Goal: Transaction & Acquisition: Purchase product/service

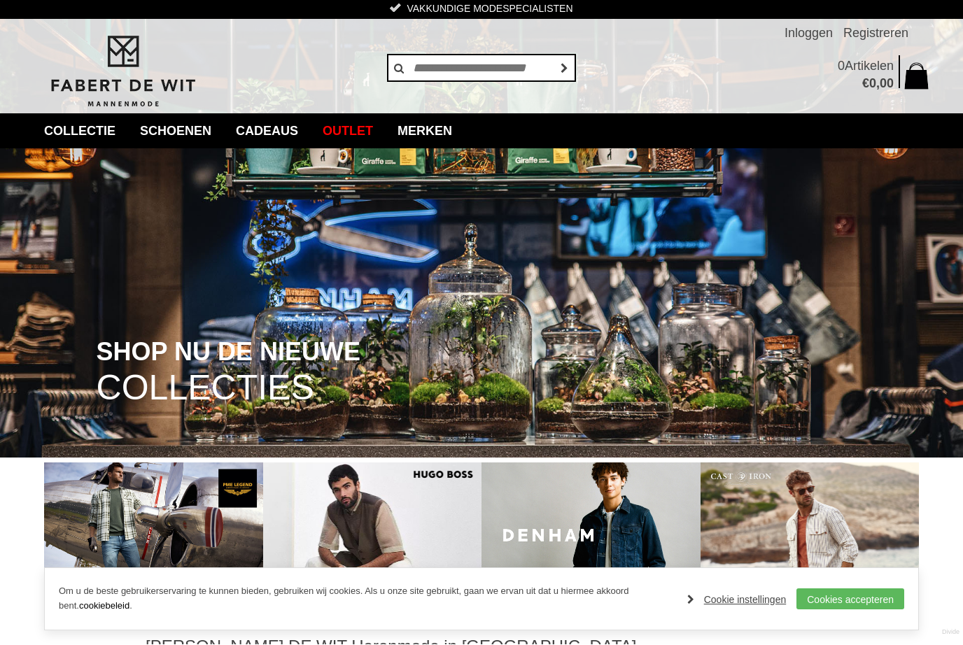
scroll to position [2, 0]
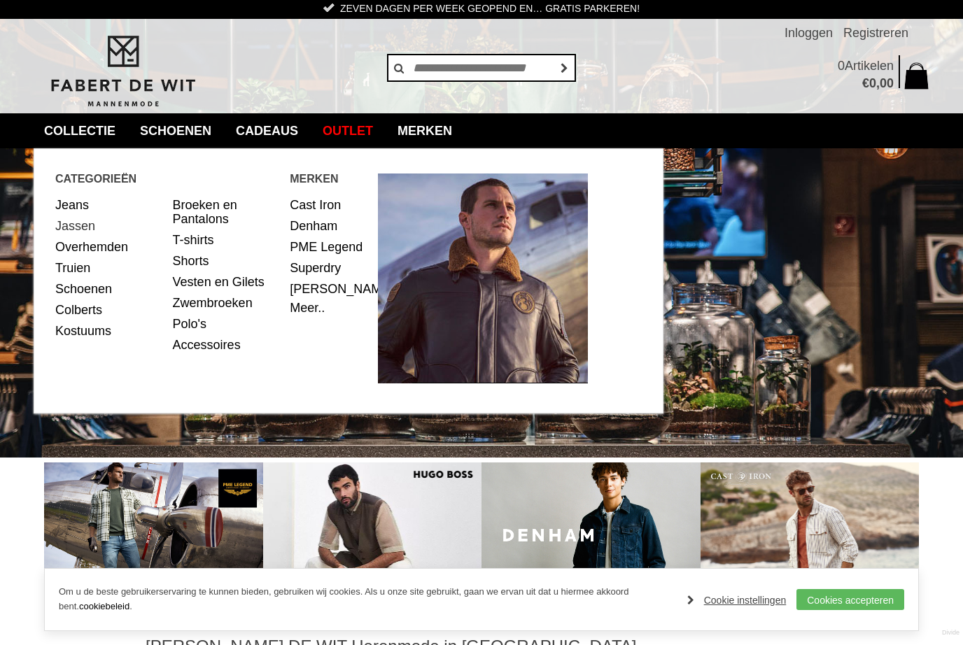
click at [90, 218] on link "Jassen" at bounding box center [108, 226] width 107 height 21
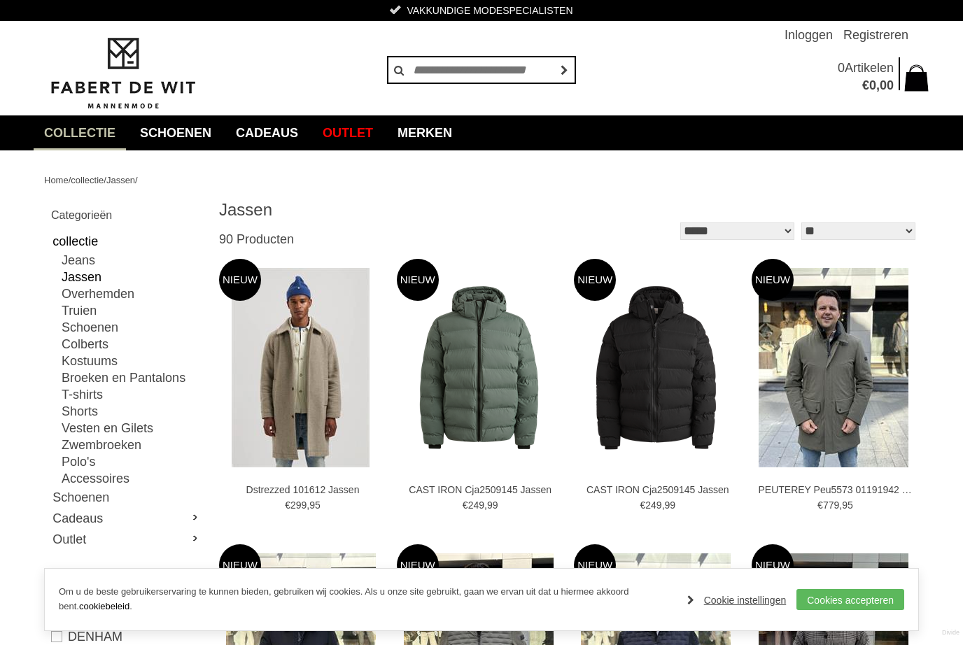
click at [746, 227] on select "**********" at bounding box center [737, 232] width 114 height 18
select select "*"
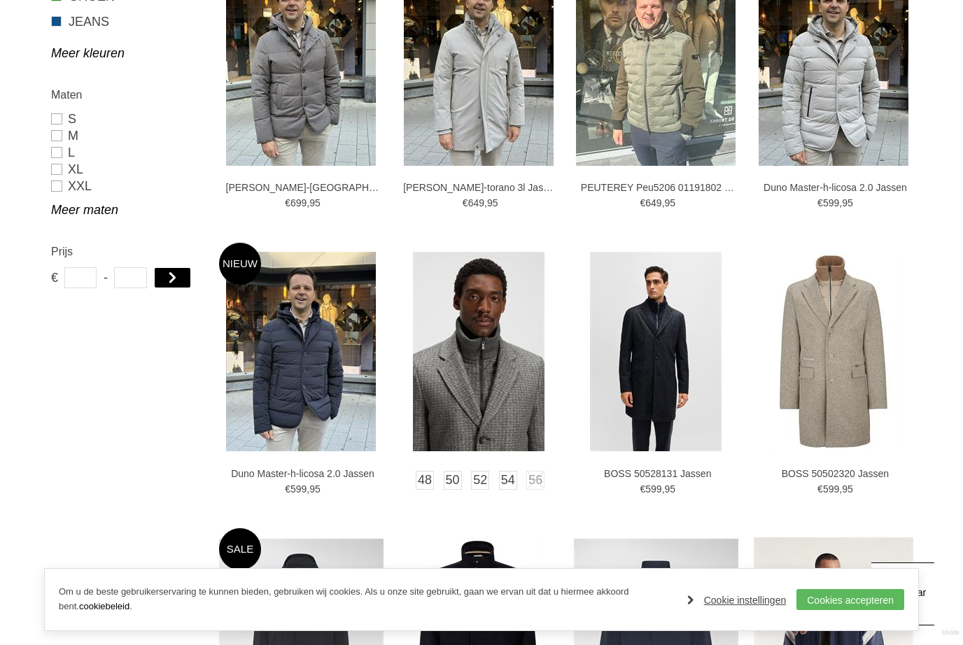
scroll to position [872, 0]
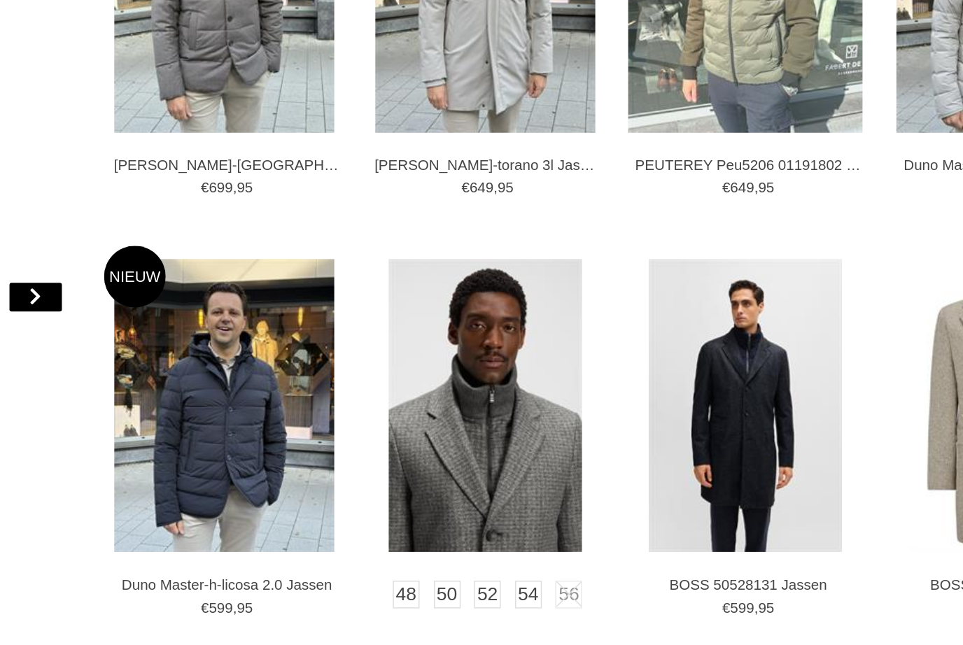
click at [409, 244] on link at bounding box center [480, 353] width 167 height 218
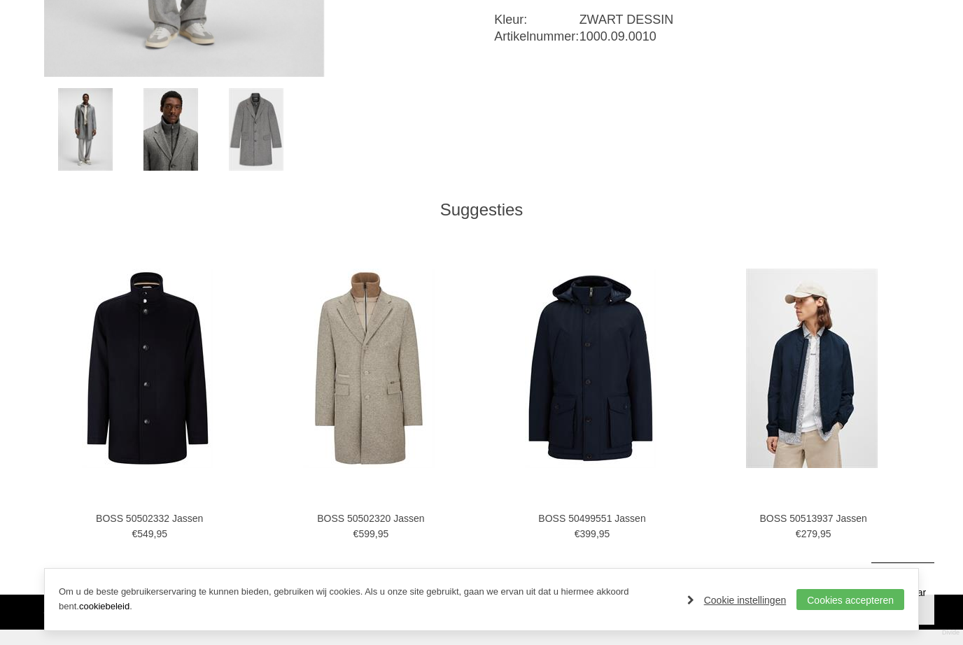
scroll to position [585, 0]
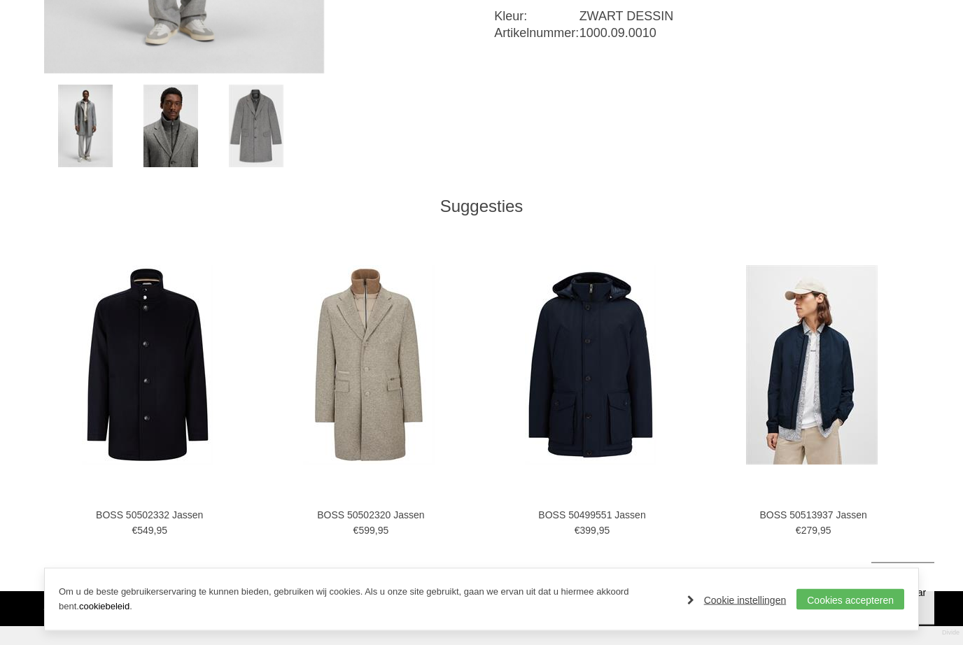
click at [78, 139] on img at bounding box center [85, 126] width 55 height 83
click at [95, 140] on img at bounding box center [85, 126] width 55 height 83
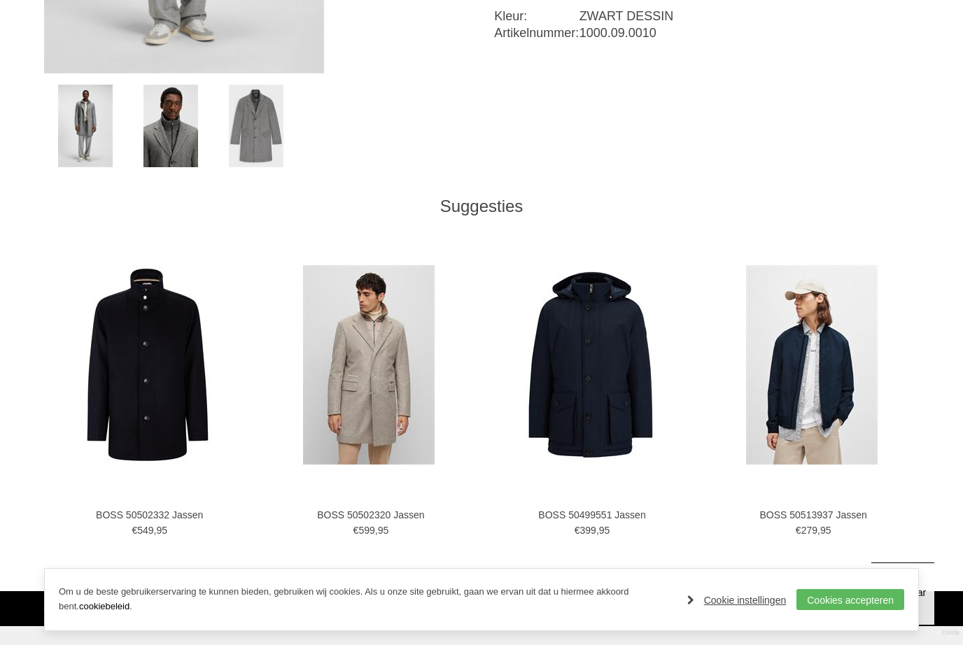
click at [396, 393] on img at bounding box center [369, 365] width 132 height 200
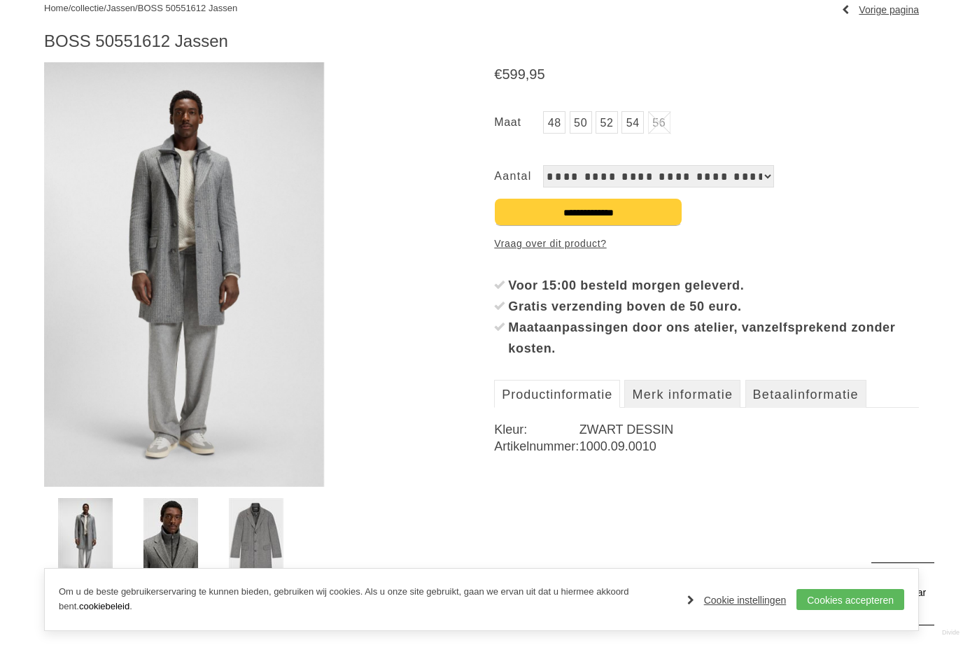
scroll to position [172, 0]
click at [214, 288] on img at bounding box center [184, 275] width 280 height 425
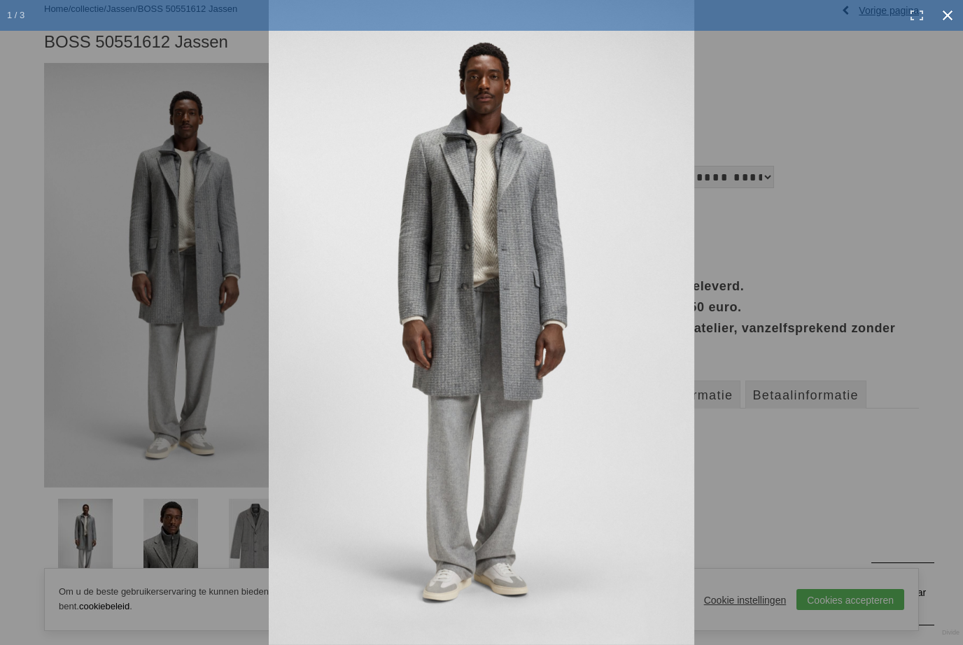
click at [952, 17] on link at bounding box center [947, 15] width 31 height 31
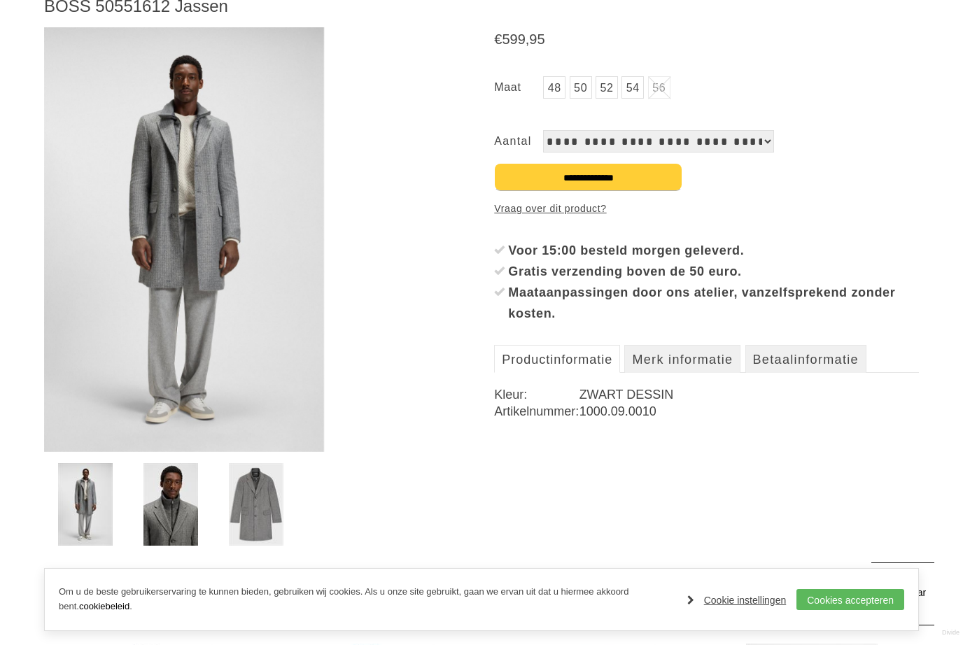
scroll to position [0, 0]
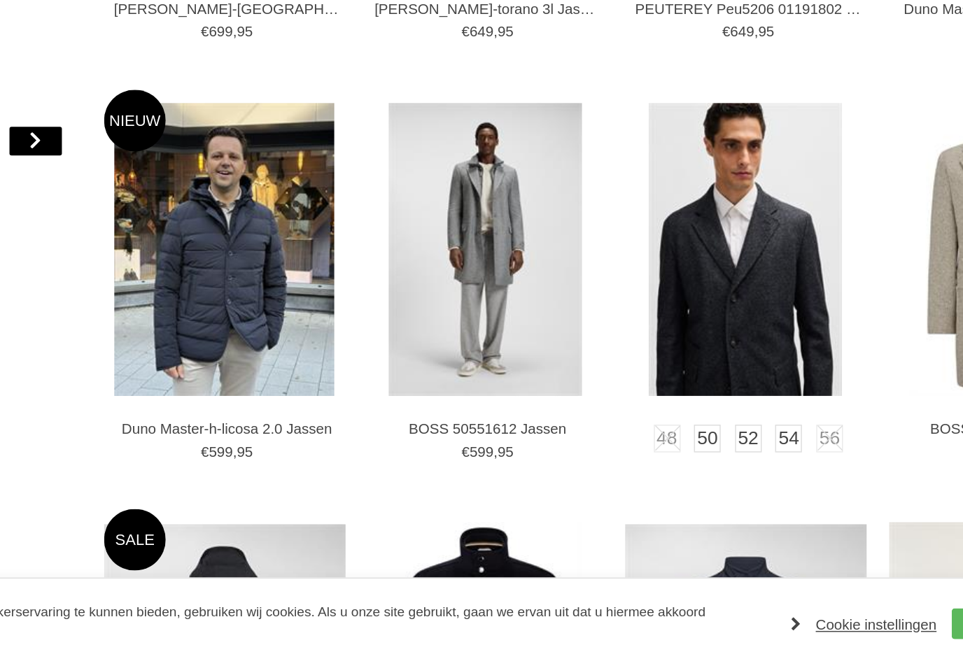
scroll to position [881, 0]
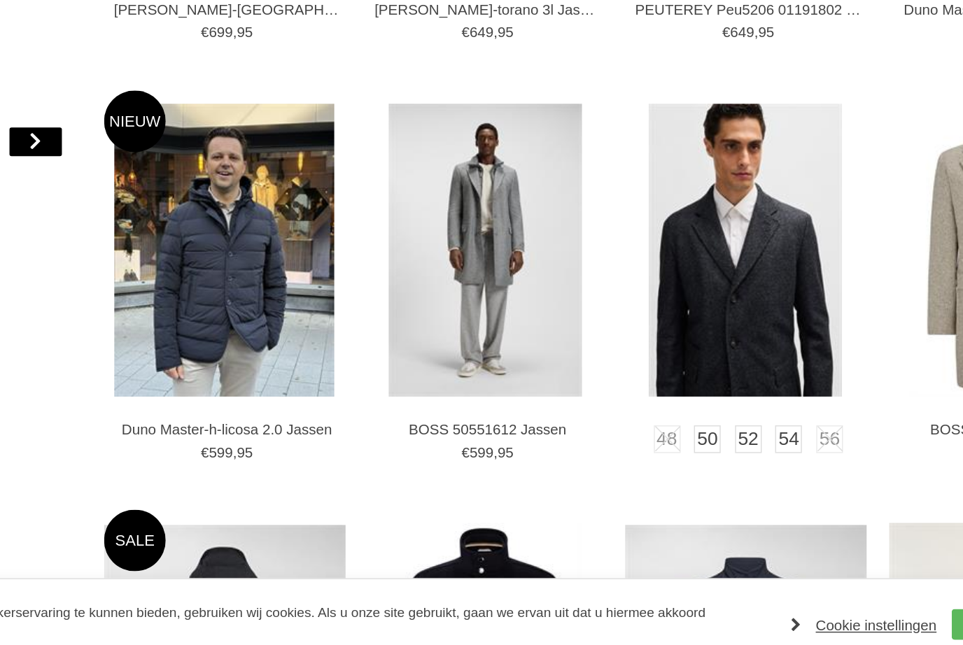
click at [590, 245] on img at bounding box center [656, 345] width 132 height 200
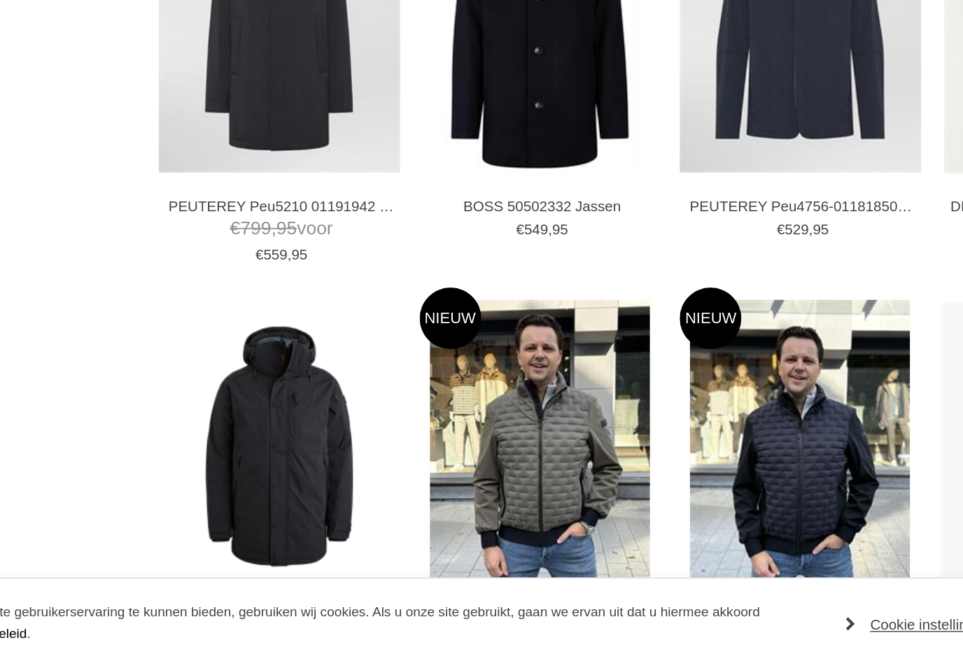
scroll to position [1328, 0]
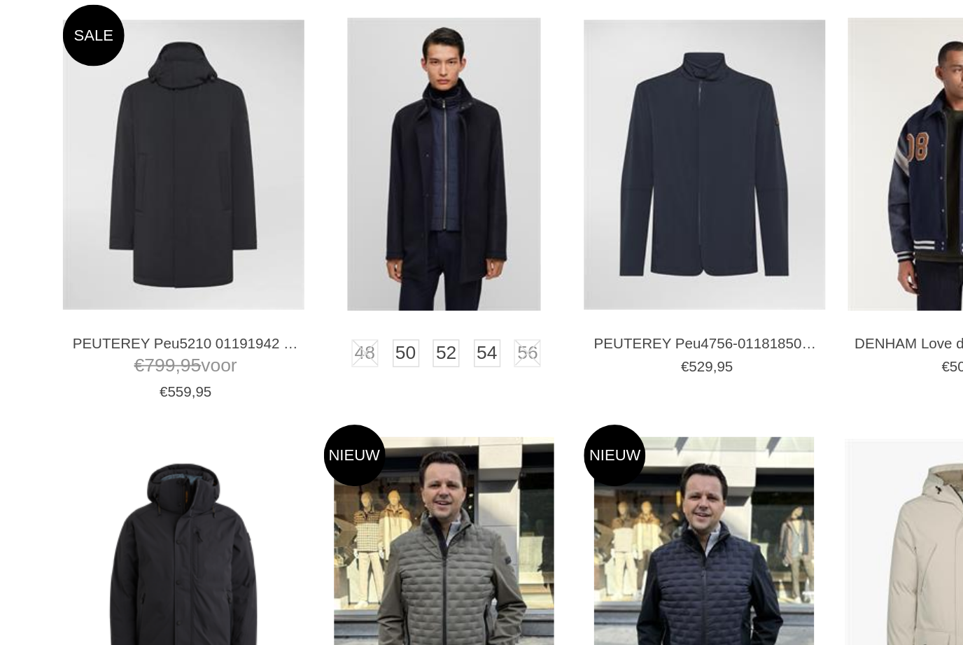
click at [413, 130] on img at bounding box center [479, 183] width 132 height 200
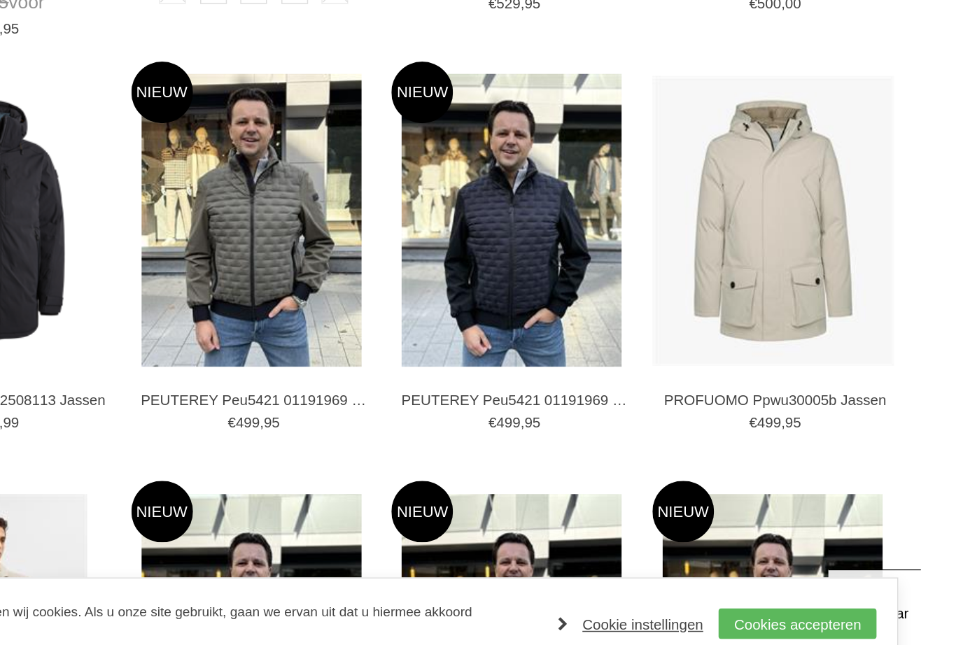
scroll to position [1471, 0]
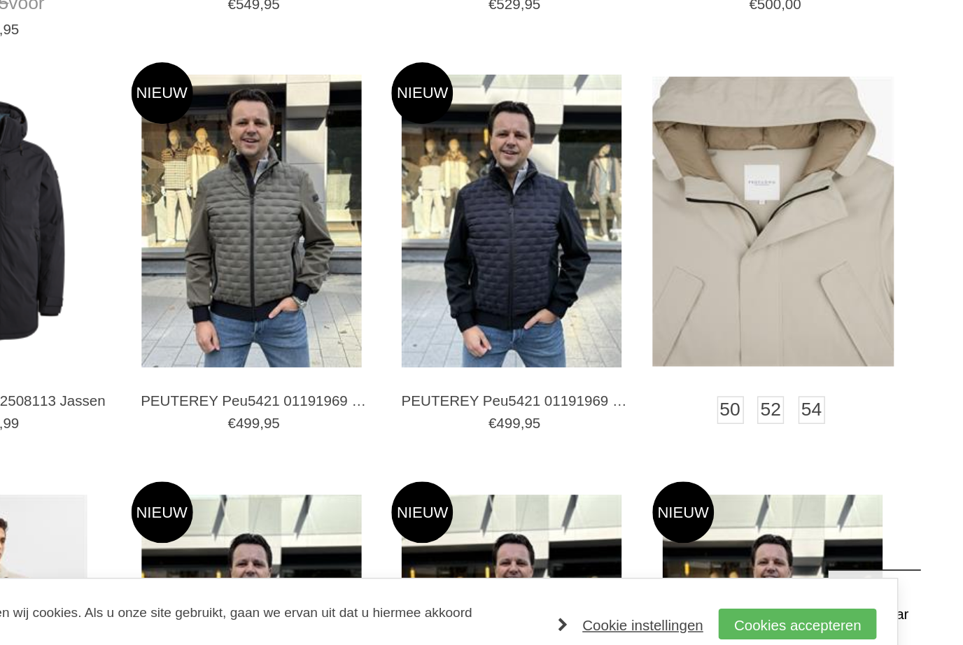
click at [752, 227] on img at bounding box center [834, 325] width 165 height 197
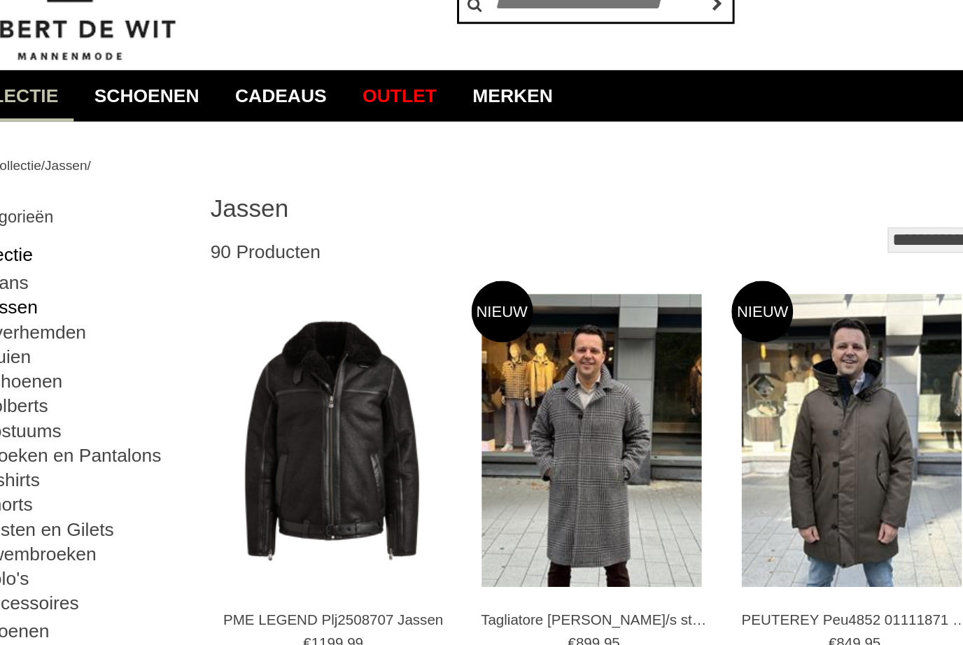
scroll to position [0, 0]
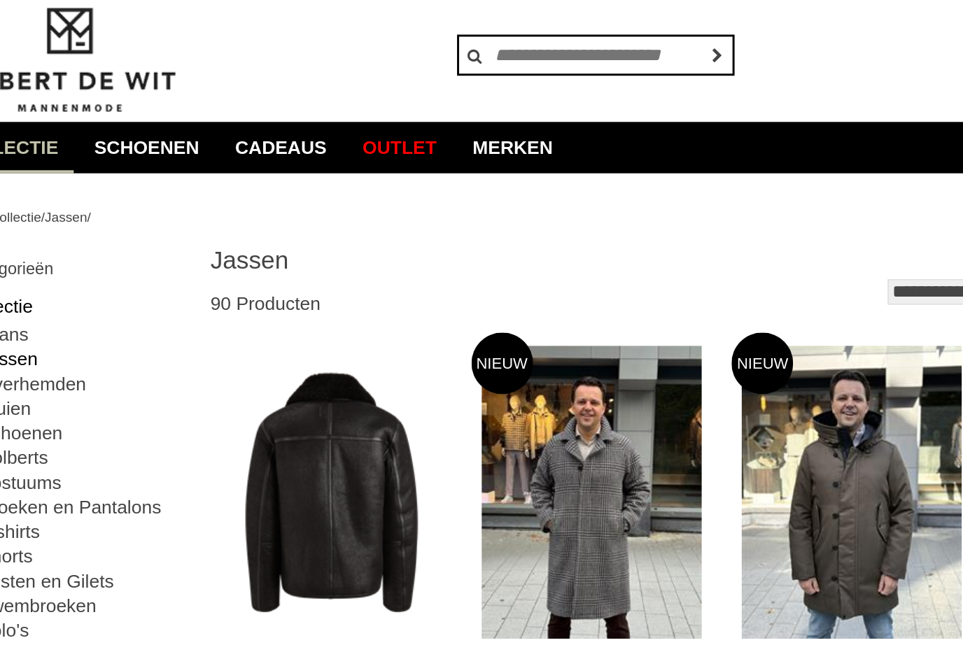
click at [257, 373] on img at bounding box center [301, 368] width 165 height 165
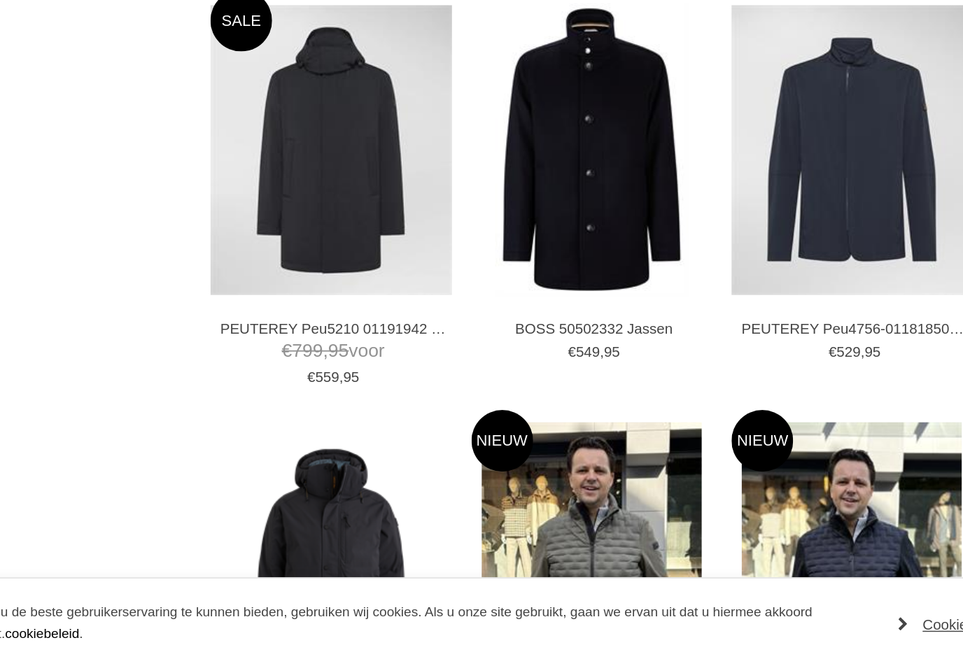
scroll to position [1236, 0]
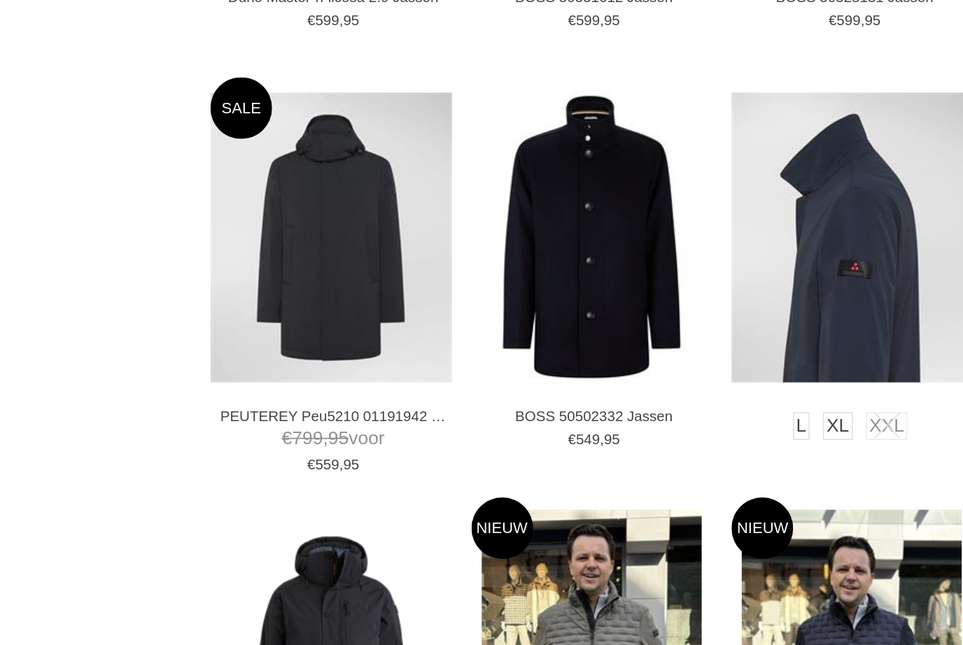
click at [608, 237] on img at bounding box center [656, 274] width 165 height 197
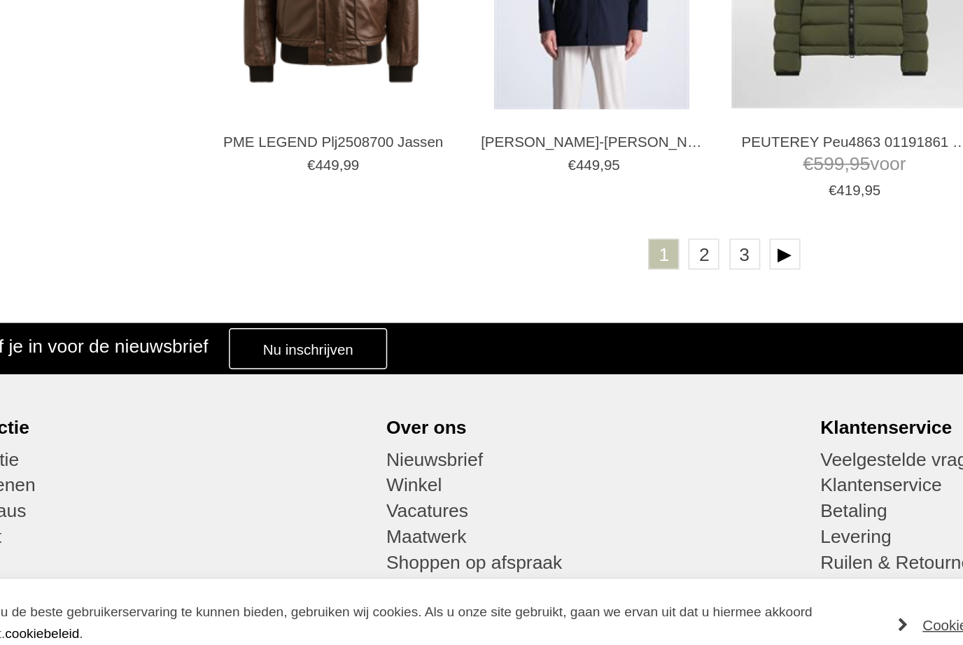
scroll to position [2513, 0]
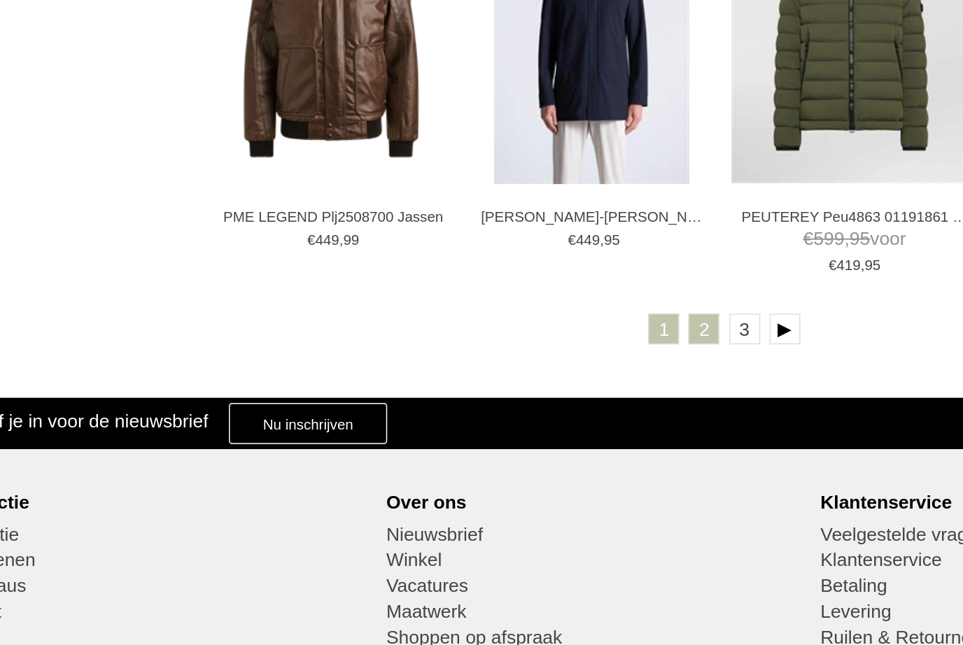
click at [545, 329] on link "2" at bounding box center [555, 339] width 21 height 21
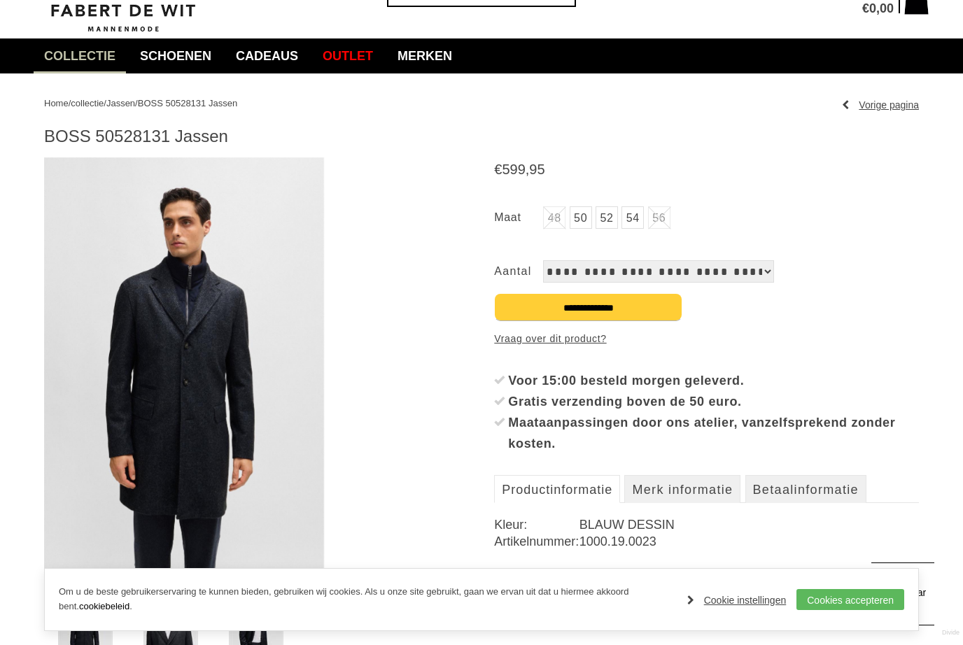
scroll to position [74, 0]
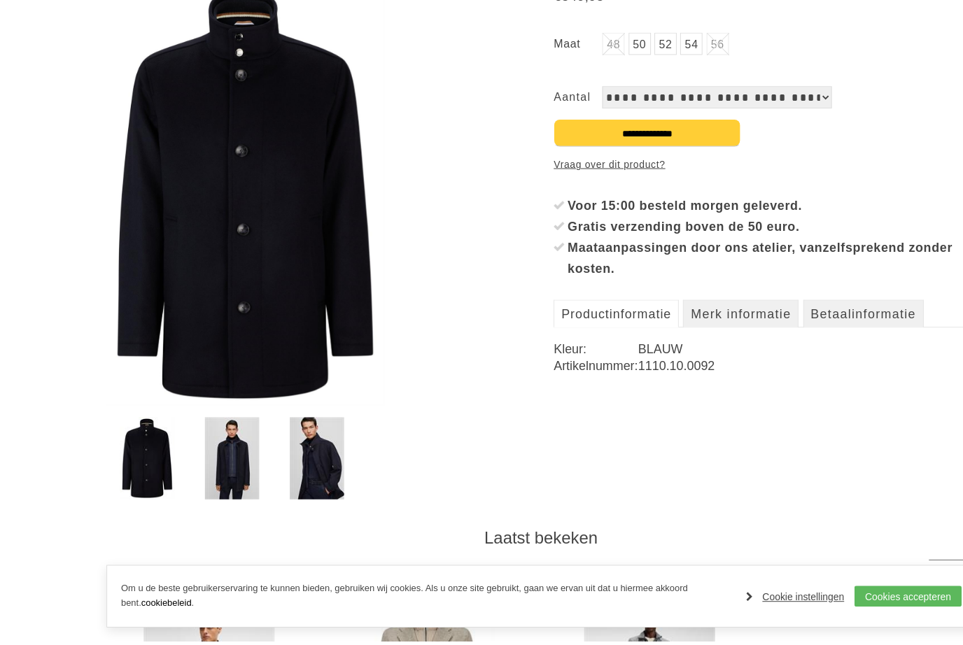
scroll to position [251, 0]
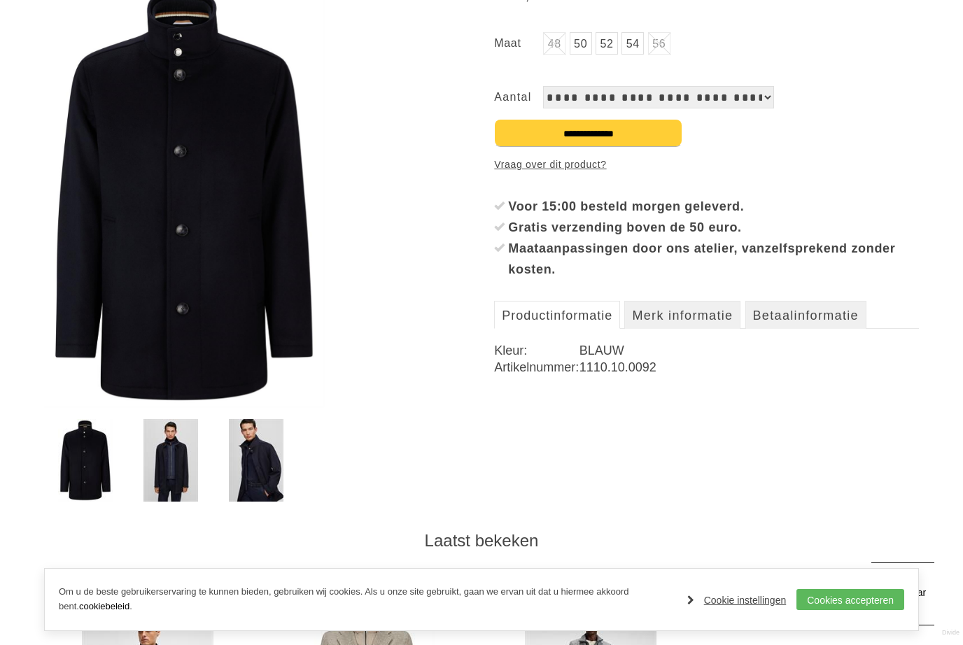
click at [170, 463] on img at bounding box center [171, 460] width 55 height 83
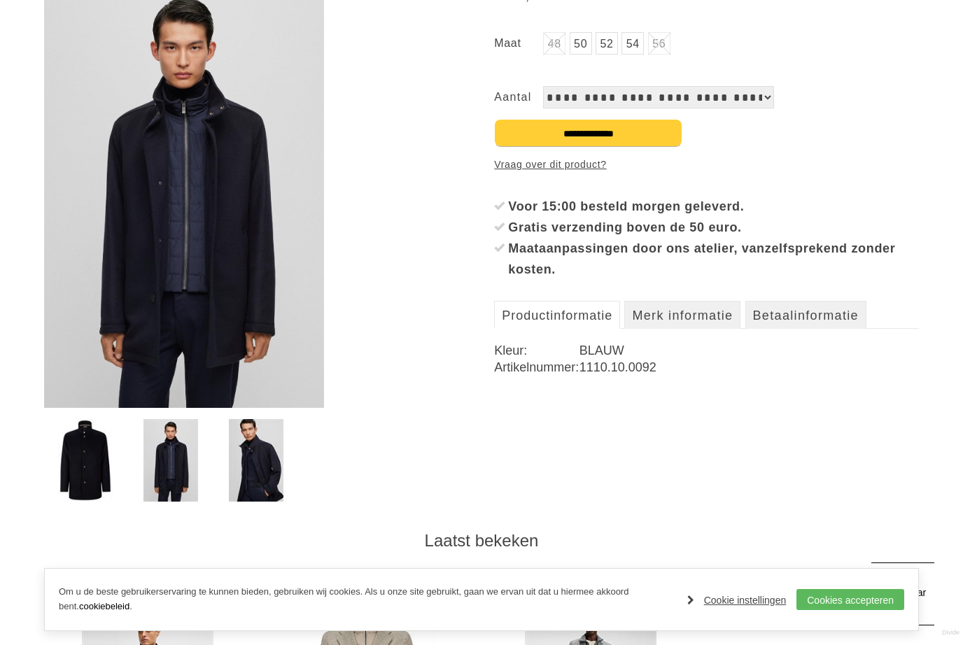
click at [277, 464] on img at bounding box center [256, 460] width 55 height 83
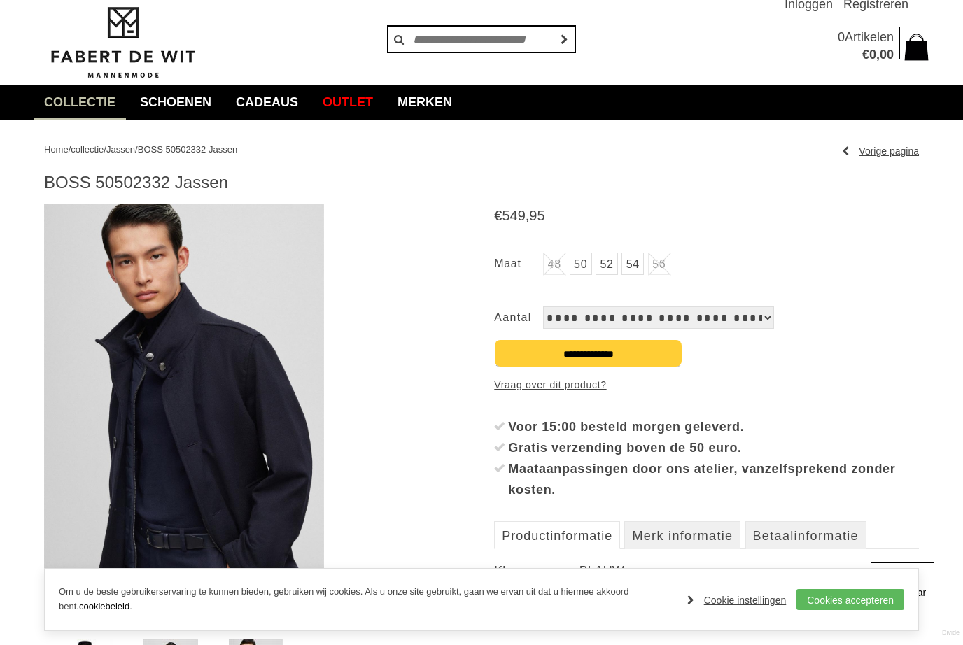
scroll to position [0, 0]
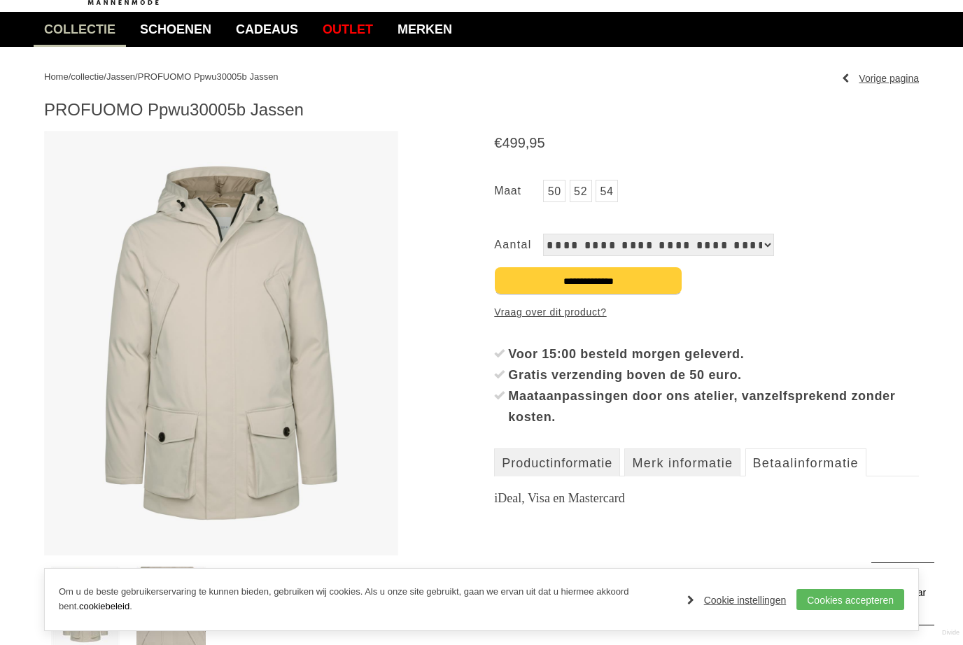
scroll to position [99, 0]
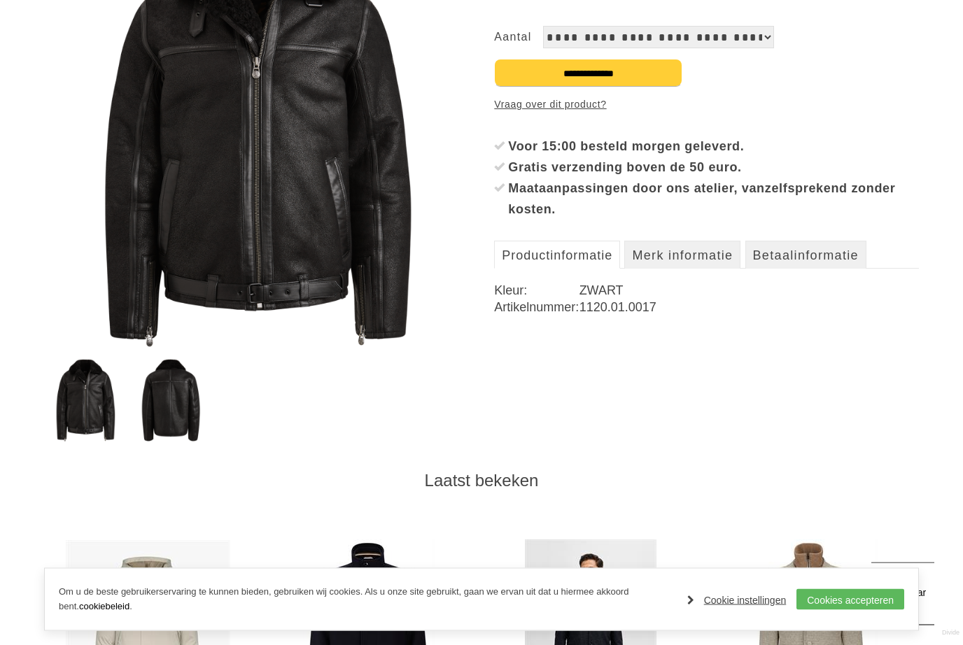
scroll to position [288, 0]
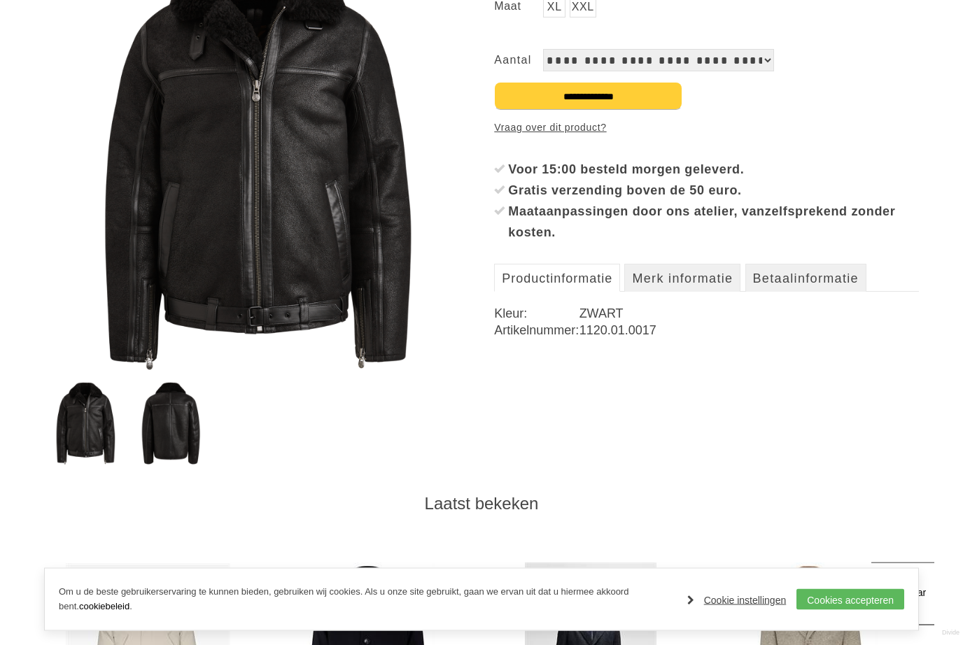
click at [183, 433] on img at bounding box center [170, 424] width 81 height 83
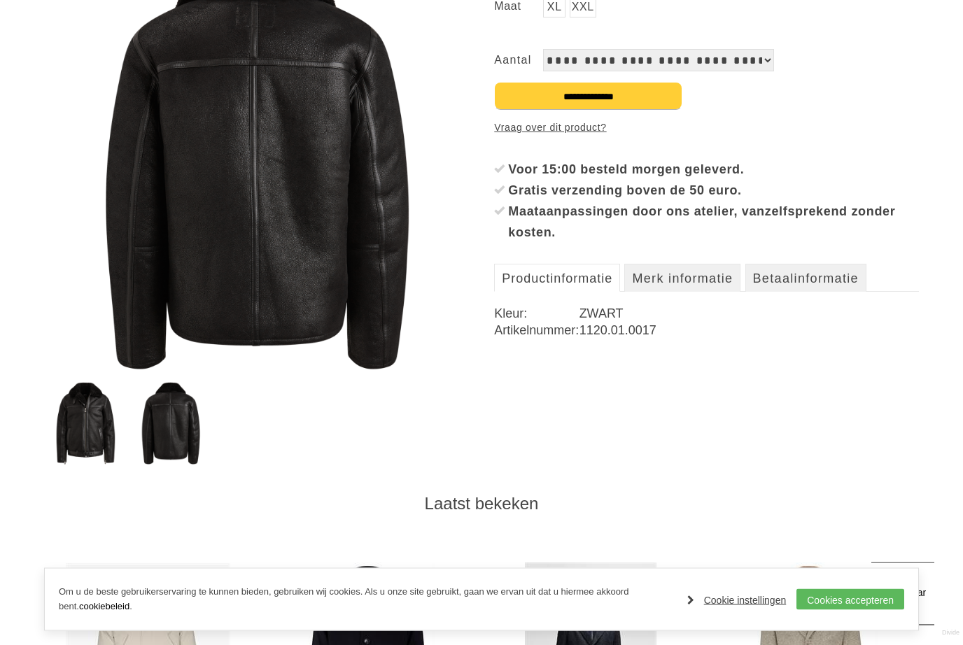
scroll to position [286, 0]
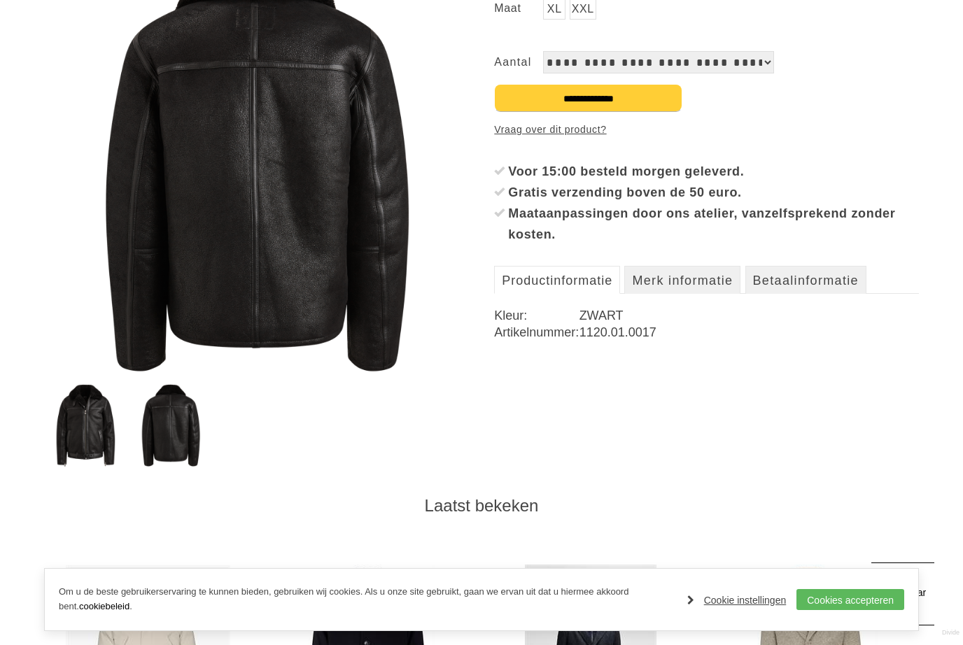
click at [91, 426] on img at bounding box center [85, 425] width 81 height 83
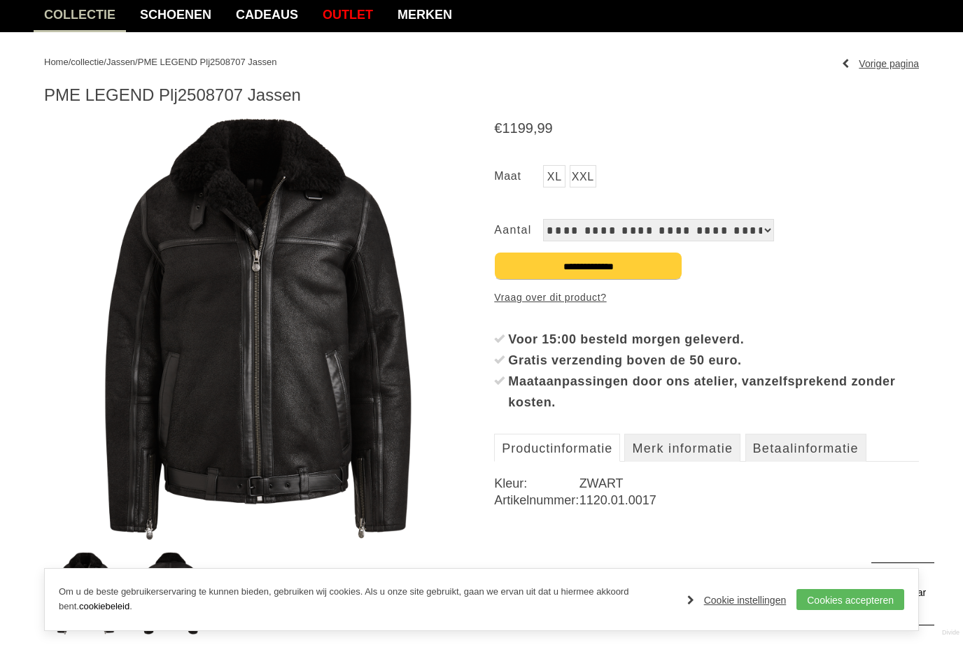
scroll to position [0, 0]
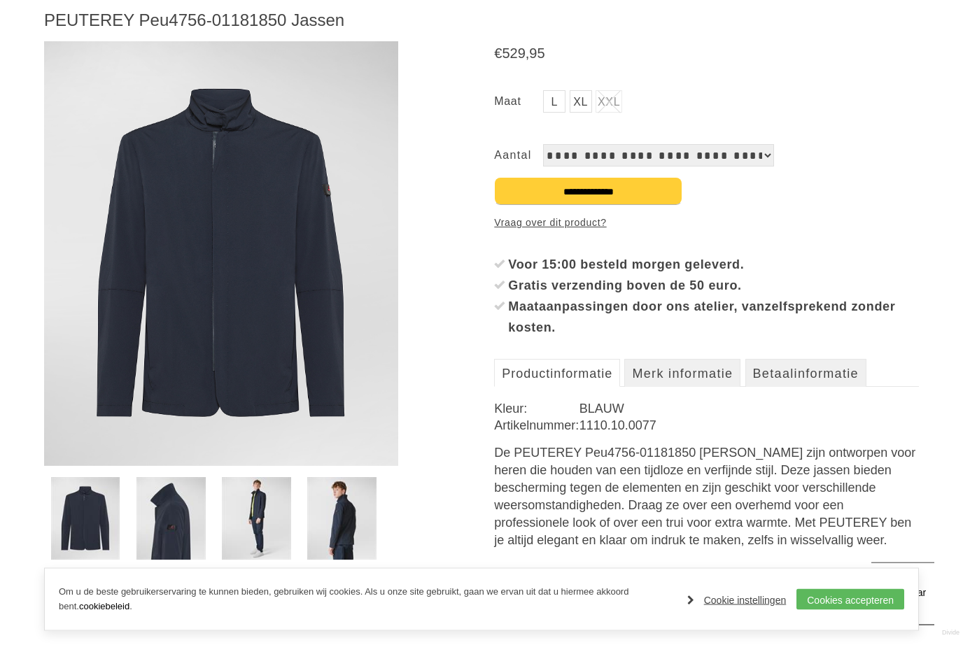
scroll to position [193, 0]
click at [249, 536] on img at bounding box center [256, 518] width 69 height 83
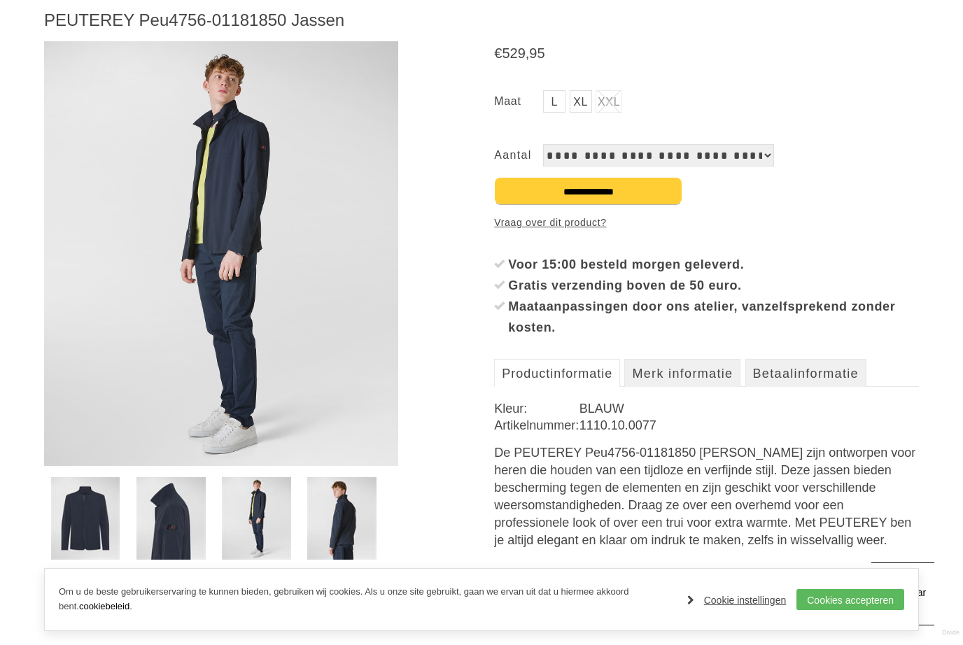
click at [363, 540] on img at bounding box center [341, 518] width 69 height 83
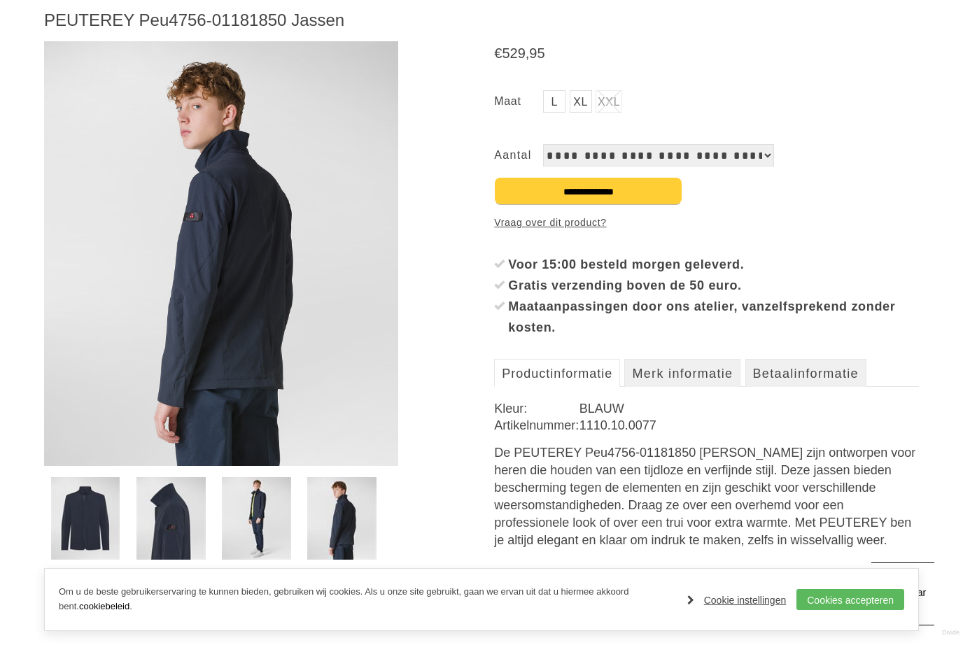
click at [181, 530] on img at bounding box center [171, 518] width 69 height 83
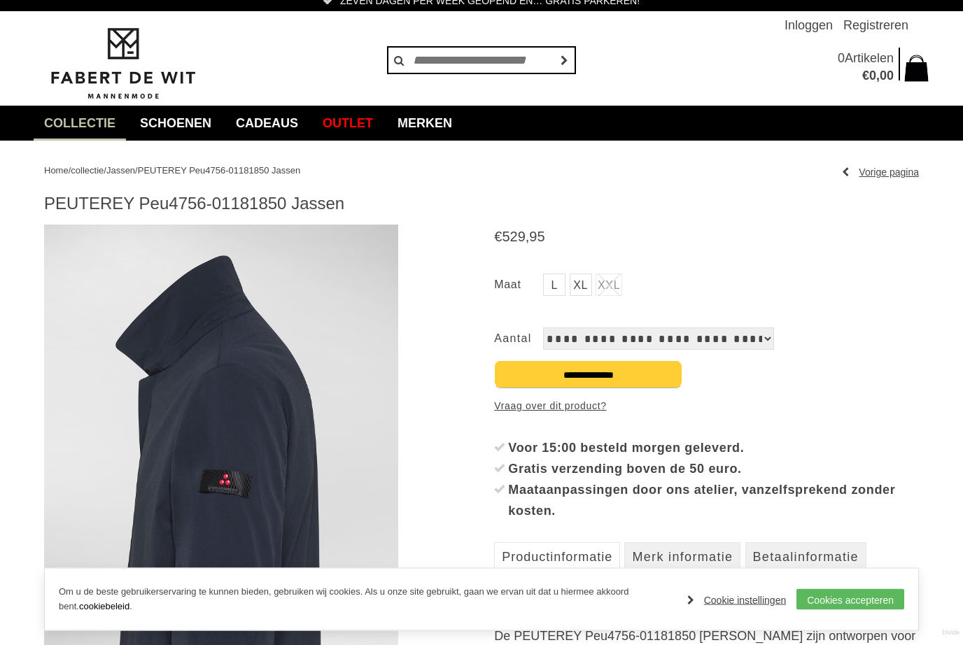
scroll to position [0, 0]
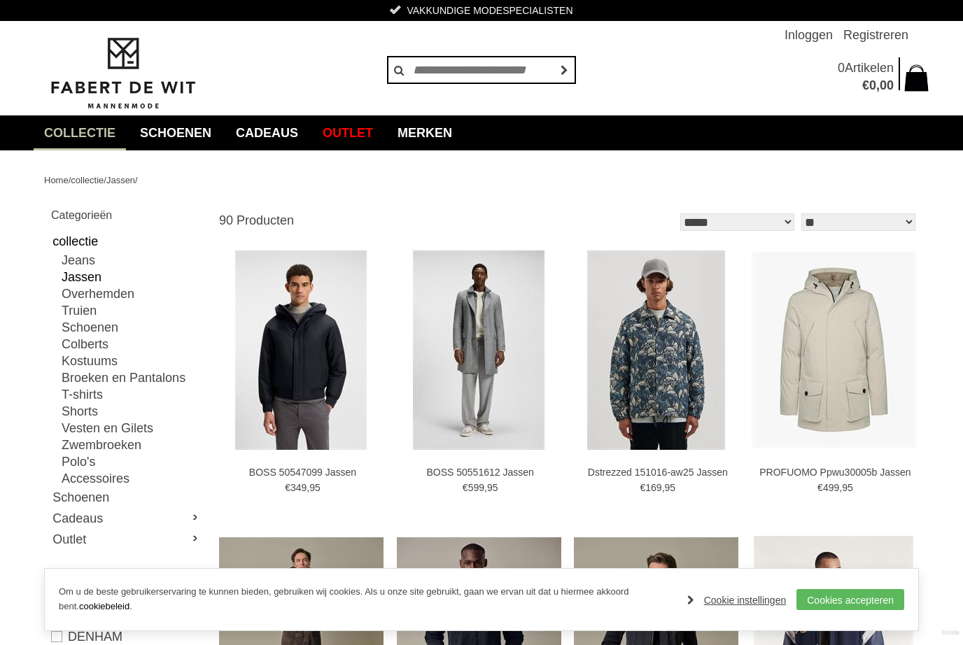
click at [877, 225] on select "** ** ** **" at bounding box center [859, 223] width 114 height 18
click at [744, 210] on div "**********" at bounding box center [569, 216] width 700 height 32
click at [735, 223] on select "**********" at bounding box center [737, 223] width 114 height 18
select select "*"
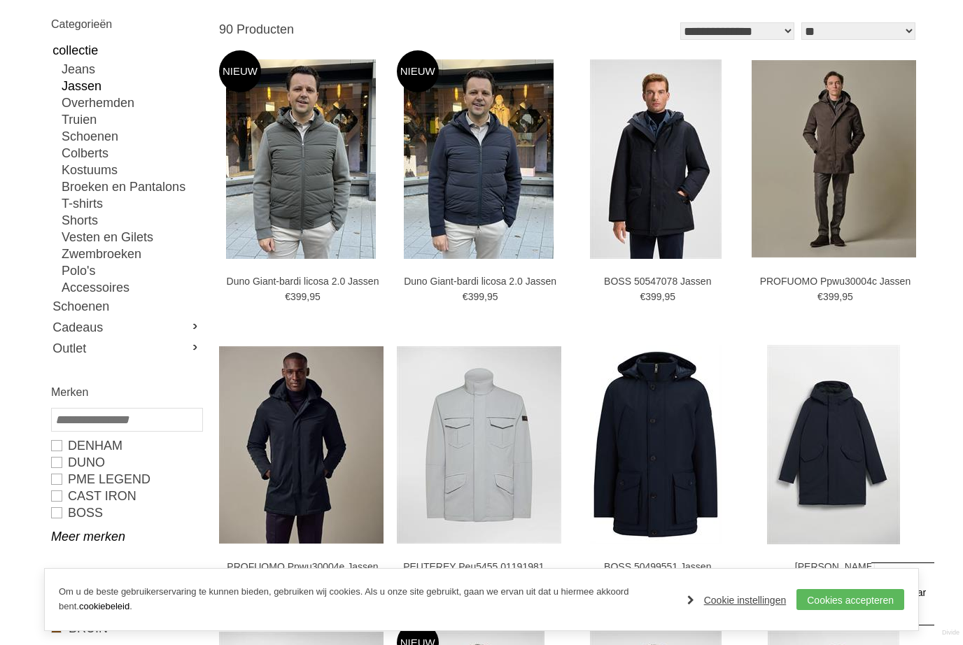
scroll to position [190, 0]
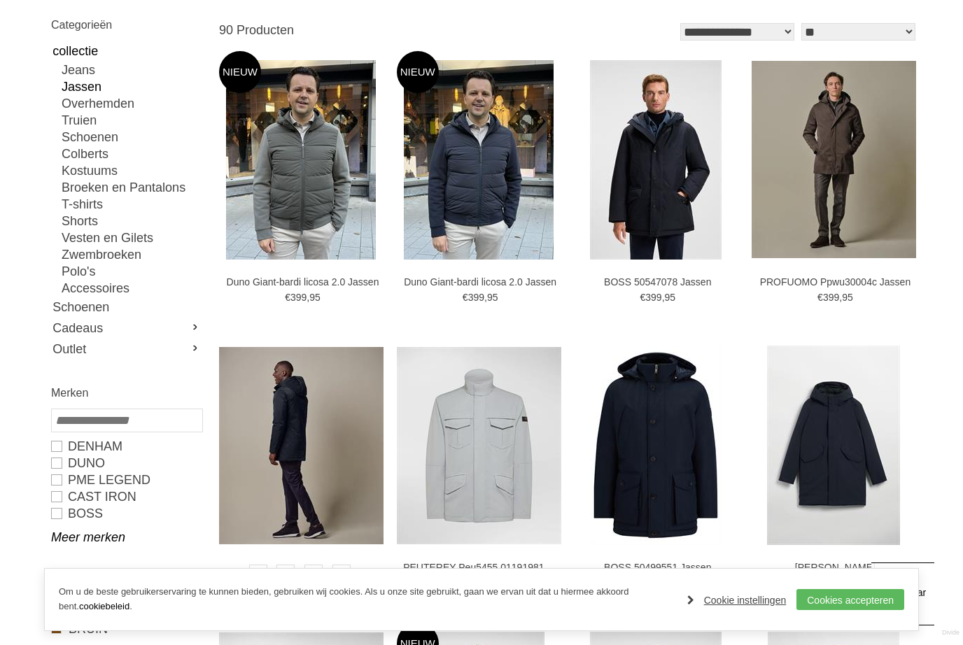
click at [300, 438] on img at bounding box center [301, 445] width 165 height 197
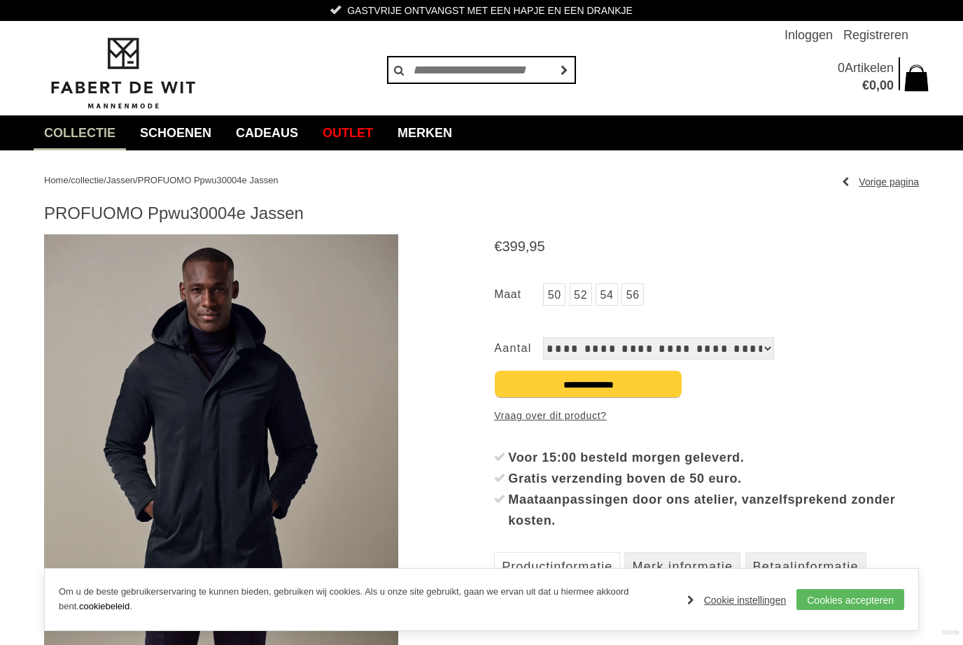
click at [302, 470] on img at bounding box center [221, 447] width 354 height 425
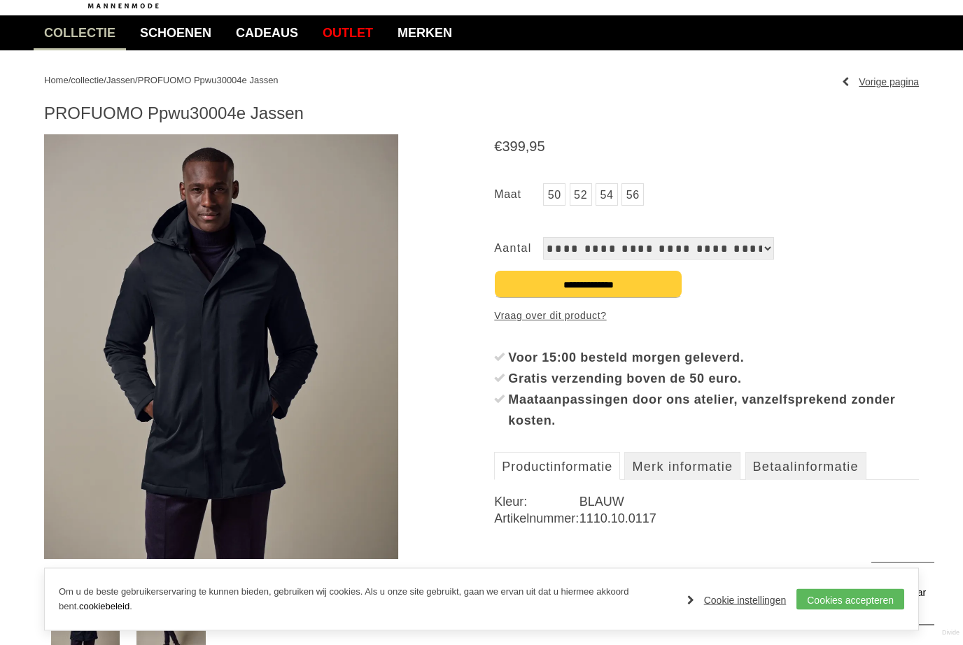
scroll to position [100, 0]
